Goal: Find specific page/section: Find specific page/section

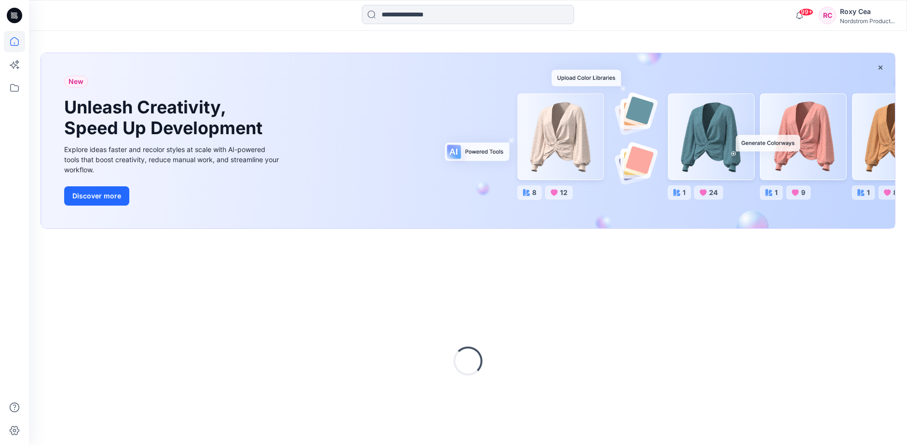
scroll to position [33, 0]
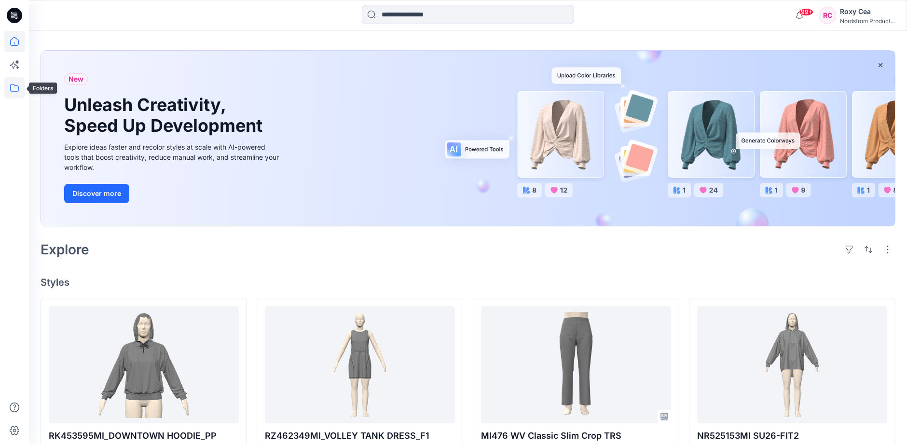
click at [12, 88] on icon at bounding box center [14, 87] width 21 height 21
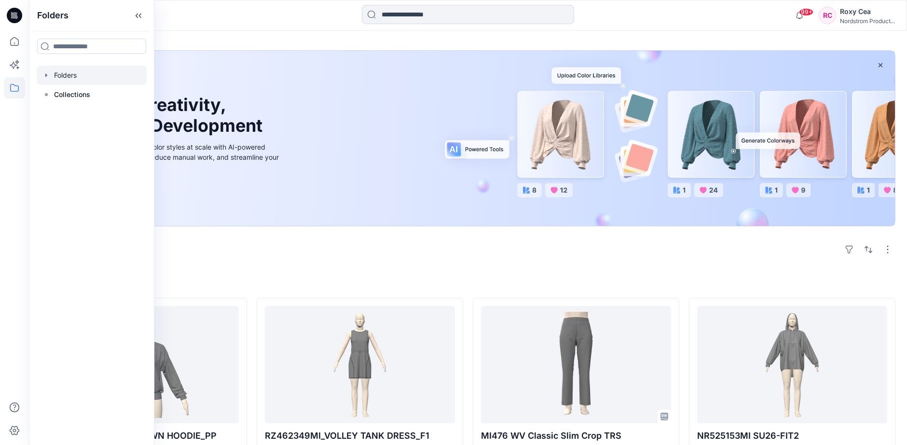
click at [72, 76] on div at bounding box center [92, 75] width 110 height 19
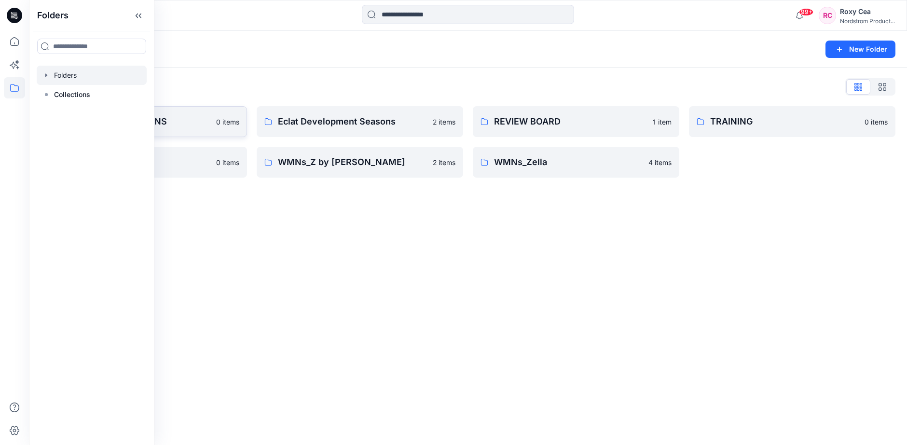
click at [170, 122] on p "Block Library - WOMENS" at bounding box center [136, 122] width 149 height 14
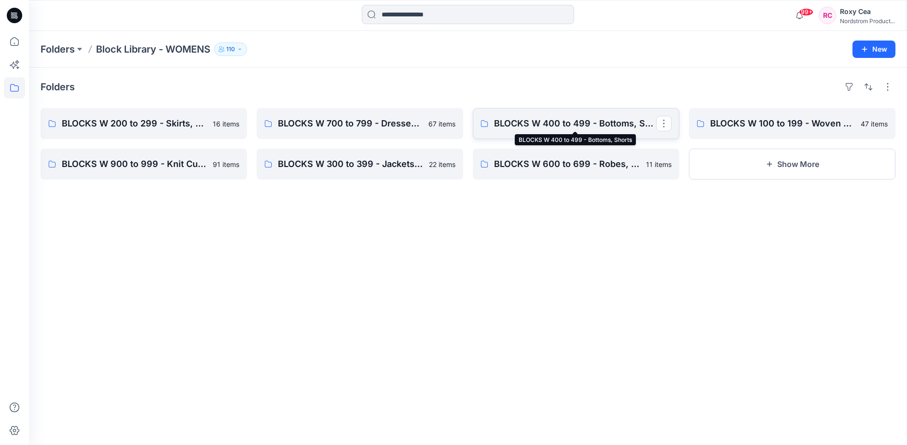
click at [610, 119] on p "BLOCKS W 400 to 499 - Bottoms, Shorts" at bounding box center [575, 124] width 162 height 14
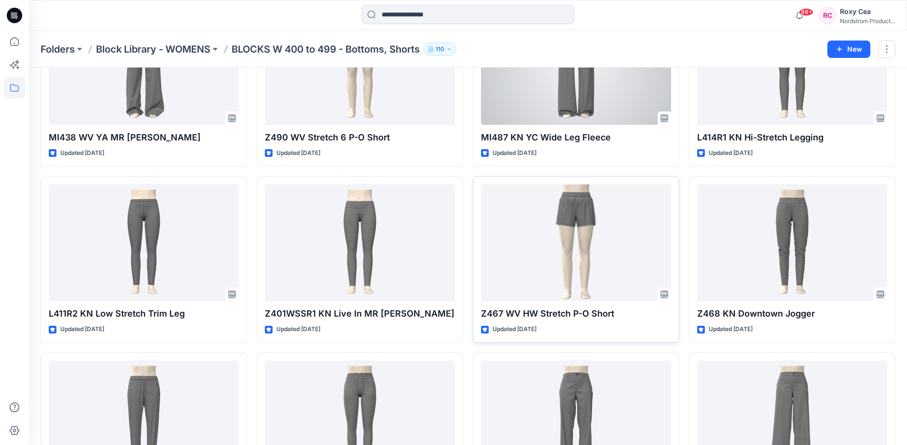
scroll to position [1350, 0]
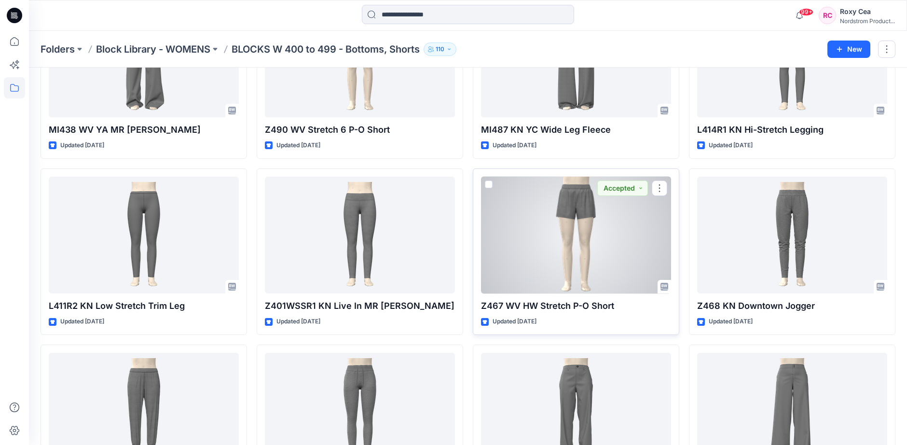
click at [586, 228] on div at bounding box center [576, 235] width 190 height 117
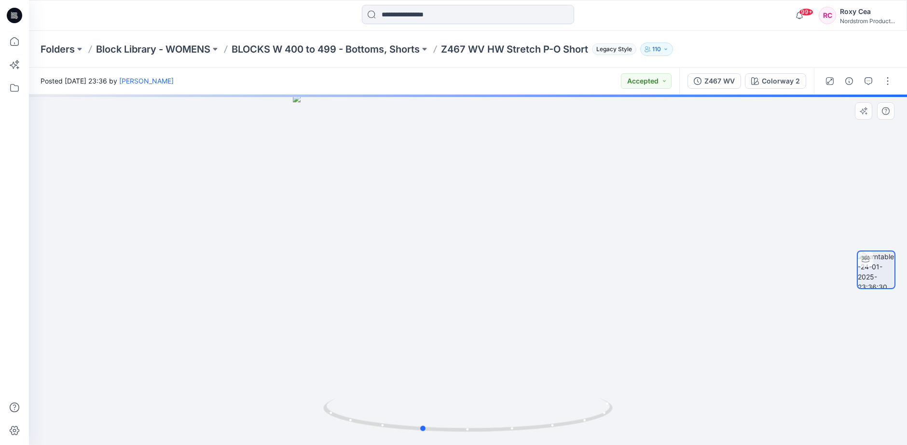
drag, startPoint x: 583, startPoint y: 227, endPoint x: 537, endPoint y: 233, distance: 46.7
click at [537, 233] on div at bounding box center [468, 270] width 878 height 350
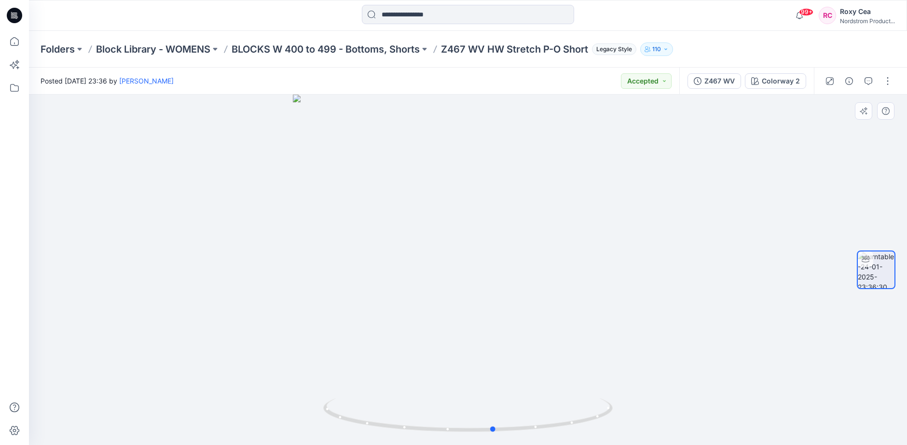
drag, startPoint x: 537, startPoint y: 233, endPoint x: 609, endPoint y: 233, distance: 72.4
click at [609, 233] on div at bounding box center [468, 270] width 878 height 350
